Goal: Task Accomplishment & Management: Complete application form

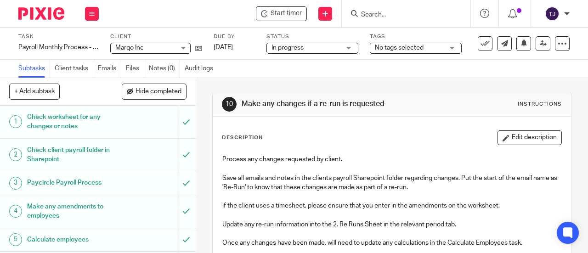
click at [387, 13] on input "Search" at bounding box center [401, 15] width 83 height 8
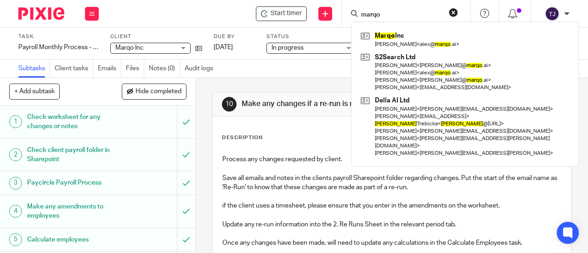
type input "marqo"
click at [221, 11] on div "Start timer Send new email Create task Add client marqo Marqo Inc Alex Lenartow…" at bounding box center [348, 13] width 480 height 27
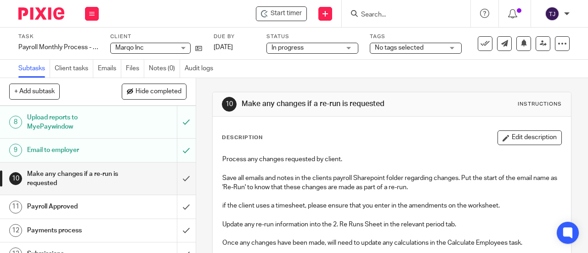
scroll to position [205, 0]
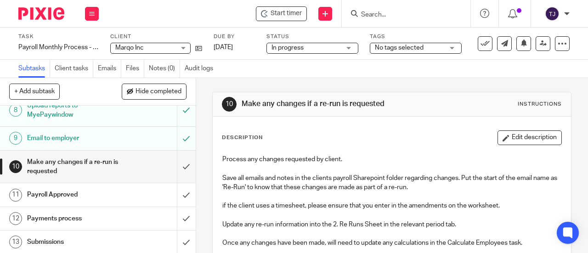
click at [372, 11] on input "Search" at bounding box center [401, 15] width 83 height 8
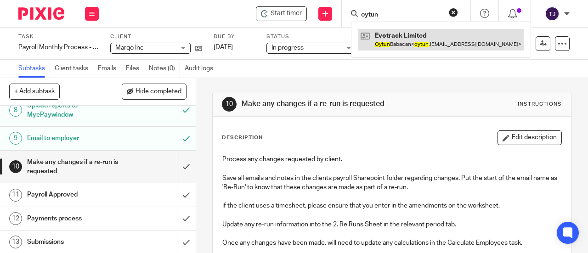
type input "oytun"
click at [392, 34] on link at bounding box center [441, 39] width 165 height 21
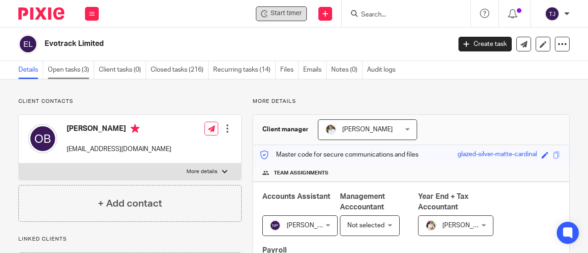
click at [84, 68] on link "Open tasks (3)" at bounding box center [71, 70] width 46 height 18
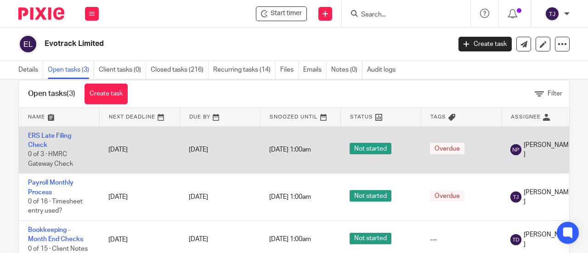
scroll to position [46, 0]
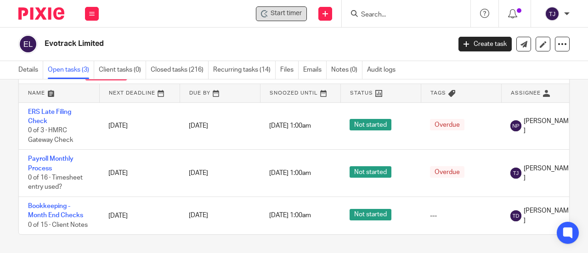
click at [293, 13] on span "Start timer" at bounding box center [286, 14] width 31 height 10
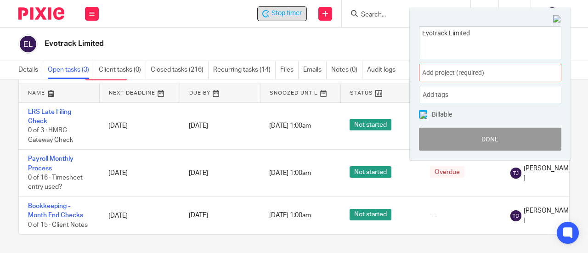
click at [473, 74] on span "Add project (required) :" at bounding box center [480, 73] width 116 height 10
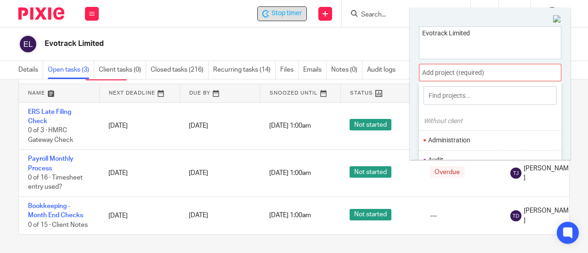
click at [465, 139] on li "Administration" at bounding box center [488, 141] width 120 height 10
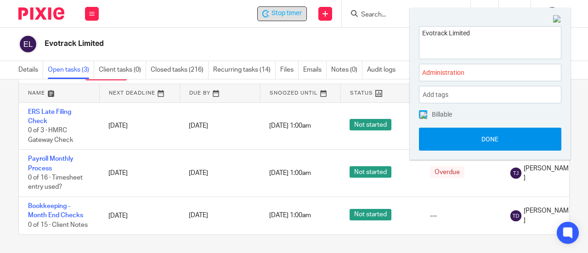
click at [496, 142] on button "Done" at bounding box center [490, 139] width 142 height 23
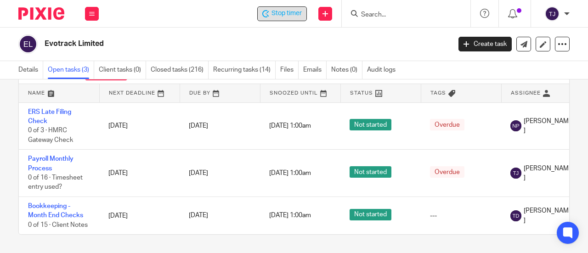
click at [349, 48] on h2 "Evotrack Limited" at bounding box center [205, 44] width 320 height 10
click at [282, 14] on span "Stop timer" at bounding box center [287, 14] width 30 height 10
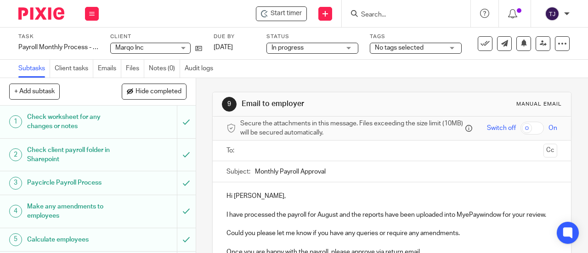
scroll to position [184, 0]
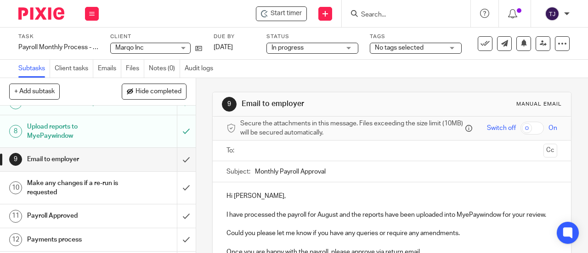
click at [387, 10] on form at bounding box center [409, 13] width 98 height 11
click at [374, 15] on input "Search" at bounding box center [401, 15] width 83 height 8
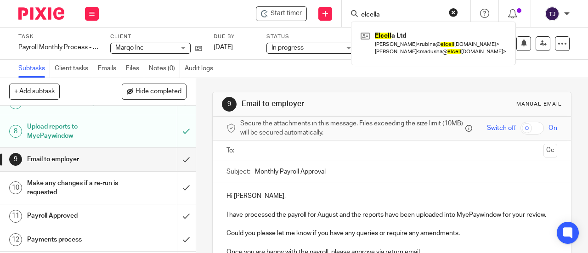
type input "elcella"
click button "submit" at bounding box center [0, 0] width 0 height 0
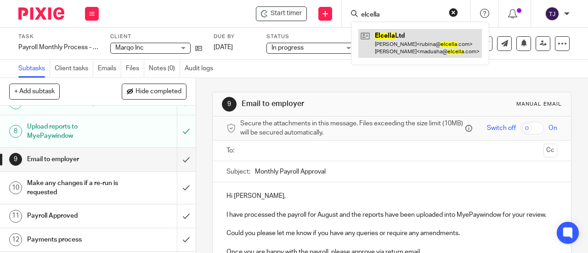
click at [397, 34] on link at bounding box center [421, 43] width 124 height 28
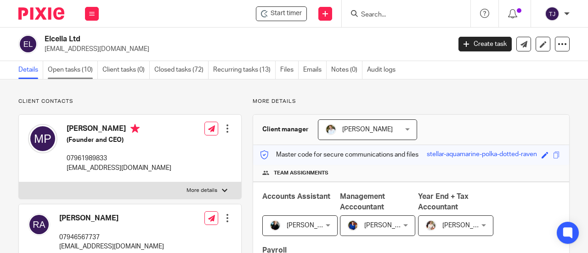
click at [57, 70] on link "Open tasks (10)" at bounding box center [73, 70] width 50 height 18
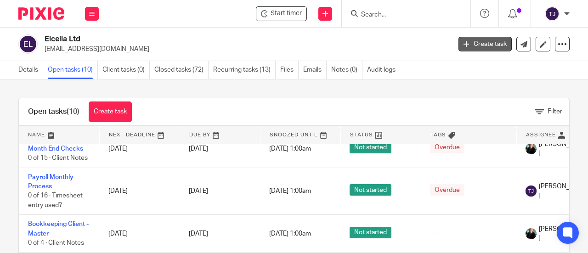
click at [478, 42] on link "Create task" at bounding box center [485, 44] width 53 height 15
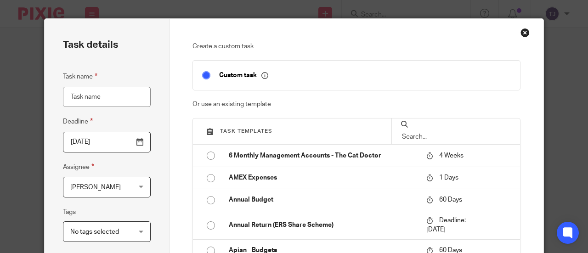
click at [437, 134] on input "text" at bounding box center [456, 137] width 110 height 10
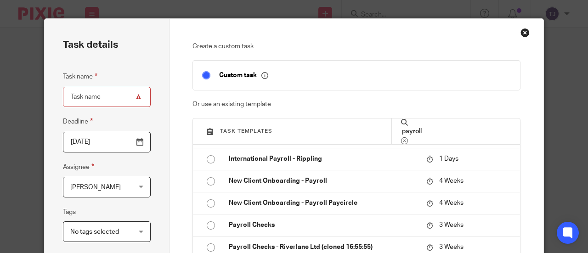
scroll to position [138, 0]
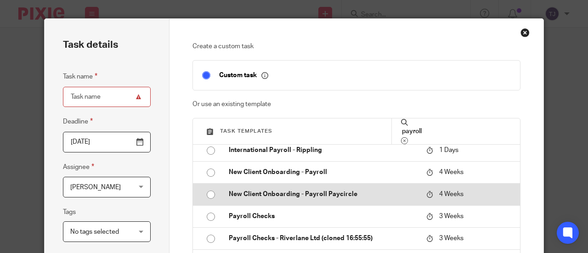
type input "payroll"
click at [318, 193] on p "New Client Onboarding - Payroll Paycircle" at bounding box center [323, 194] width 189 height 9
type input "2025-09-11"
type input "New Client Onboarding - Payroll Paycircle"
checkbox input "false"
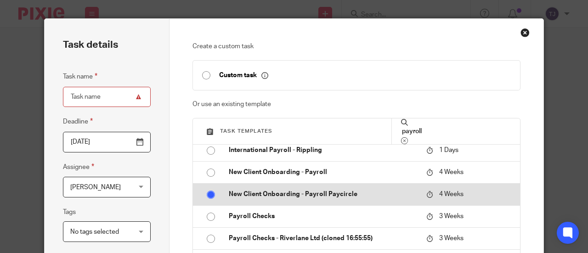
radio input "true"
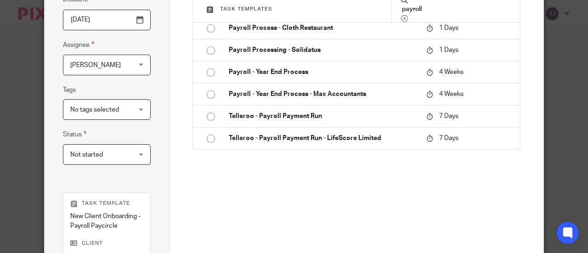
scroll to position [262, 0]
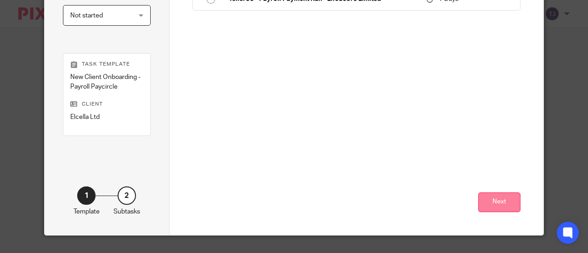
click at [479, 206] on button "Next" at bounding box center [499, 203] width 42 height 20
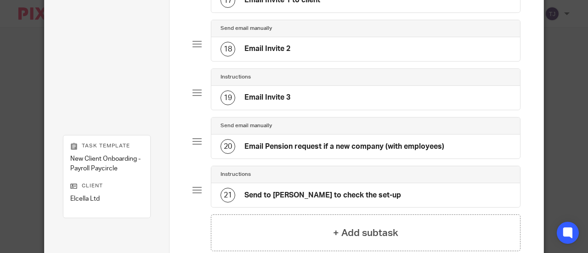
scroll to position [947, 0]
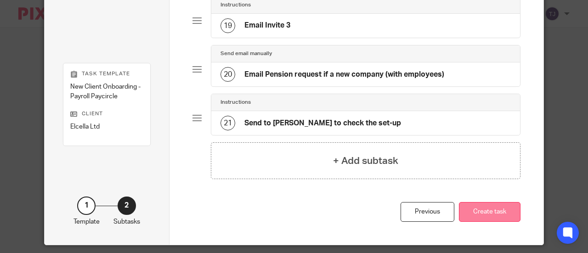
click at [488, 202] on button "Create task" at bounding box center [490, 212] width 62 height 20
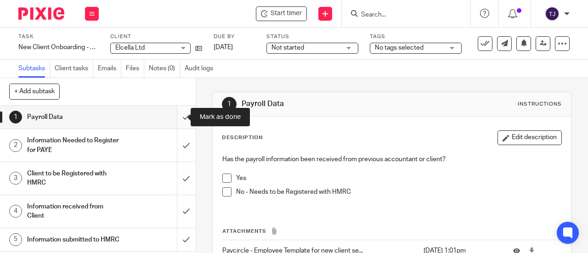
click at [179, 116] on input "submit" at bounding box center [98, 117] width 196 height 23
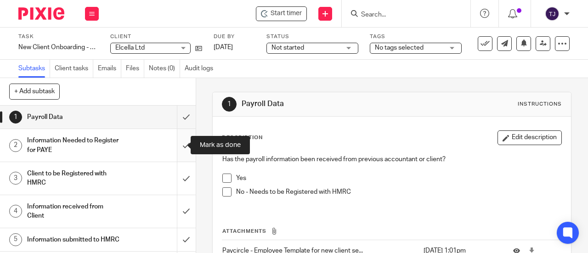
click at [179, 146] on input "submit" at bounding box center [98, 145] width 196 height 33
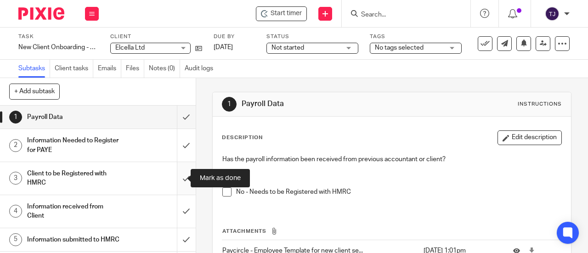
click at [181, 176] on input "submit" at bounding box center [98, 178] width 196 height 33
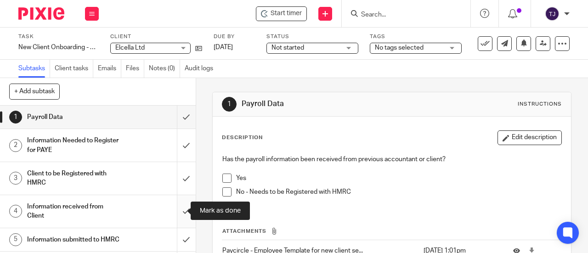
click at [179, 212] on input "submit" at bounding box center [98, 211] width 196 height 33
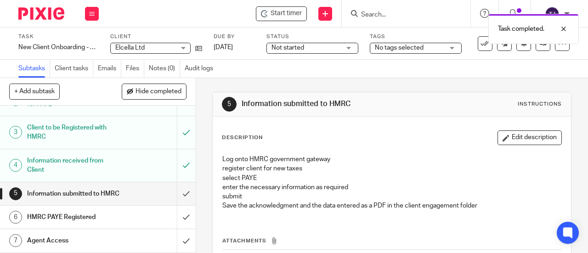
scroll to position [92, 0]
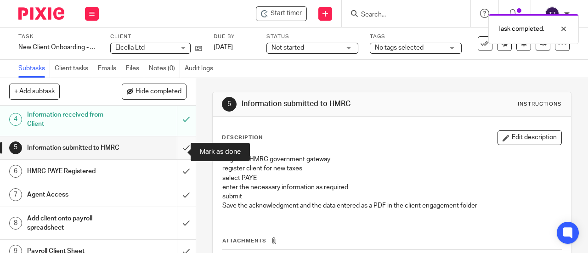
click at [178, 151] on input "submit" at bounding box center [98, 148] width 196 height 23
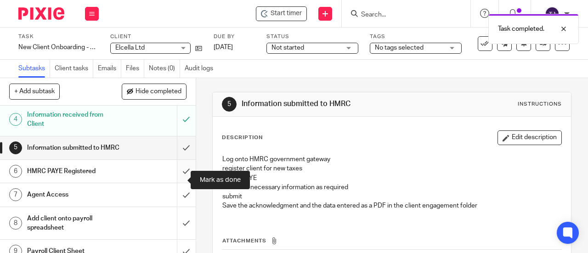
drag, startPoint x: 178, startPoint y: 179, endPoint x: 178, endPoint y: 185, distance: 6.4
click at [178, 179] on input "submit" at bounding box center [98, 171] width 196 height 23
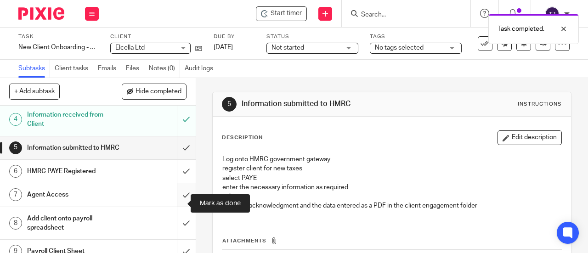
click at [177, 206] on input "submit" at bounding box center [98, 194] width 196 height 23
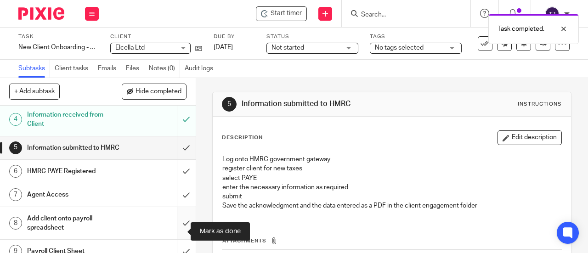
click at [178, 232] on input "submit" at bounding box center [98, 223] width 196 height 33
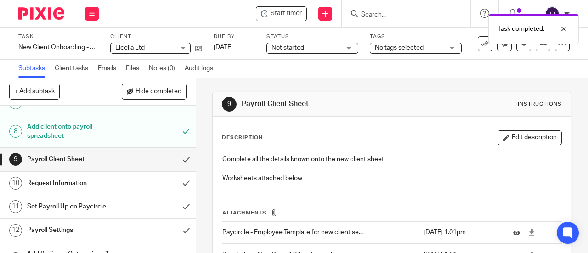
scroll to position [230, 0]
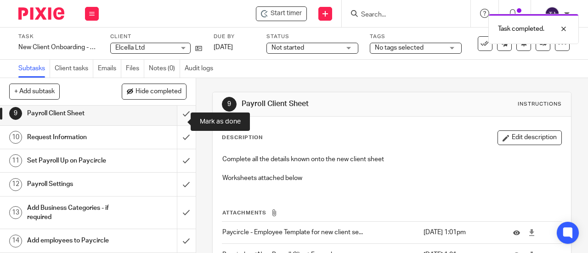
click at [178, 122] on input "submit" at bounding box center [98, 113] width 196 height 23
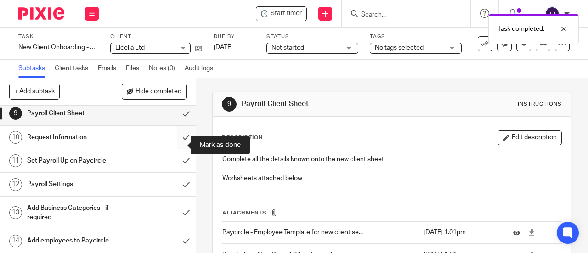
click at [180, 145] on input "submit" at bounding box center [98, 137] width 196 height 23
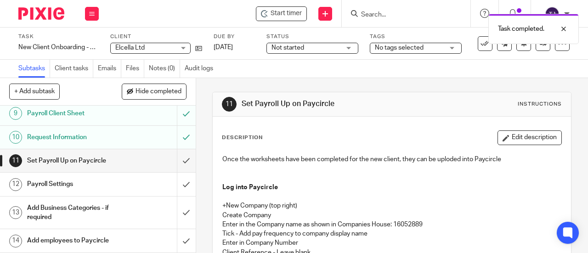
scroll to position [276, 0]
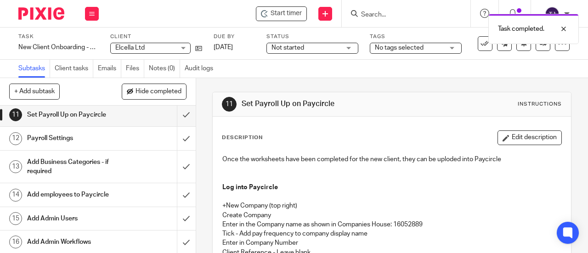
click at [59, 122] on h1 "Set Payroll Up on Paycircle" at bounding box center [74, 115] width 94 height 14
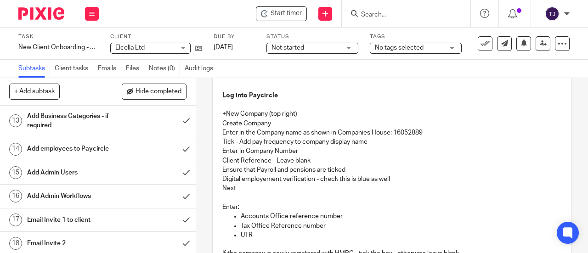
scroll to position [368, 0]
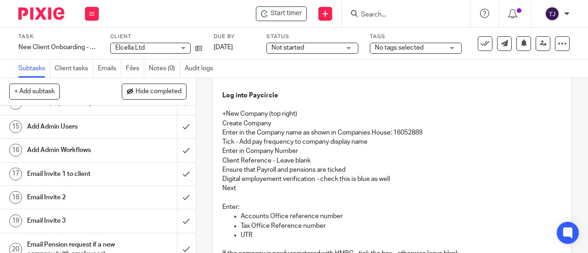
click at [144, 177] on div "Email Invite 1 to client" at bounding box center [97, 174] width 141 height 14
